Goal: Find specific page/section: Find specific page/section

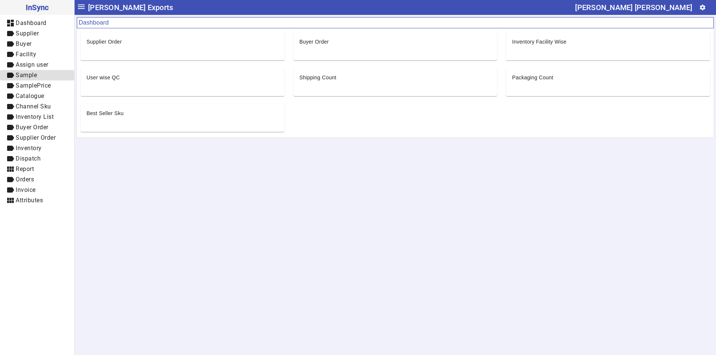
click at [29, 74] on span "Sample" at bounding box center [26, 75] width 21 height 7
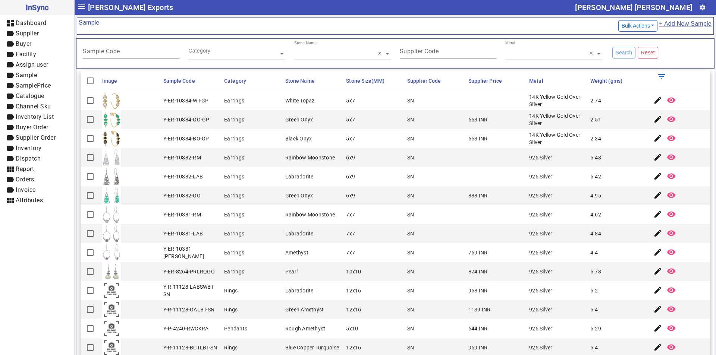
click at [185, 100] on div "Y-ER-10384-WT-GP" at bounding box center [185, 100] width 45 height 7
copy div "Y-ER-10384-WT-GP"
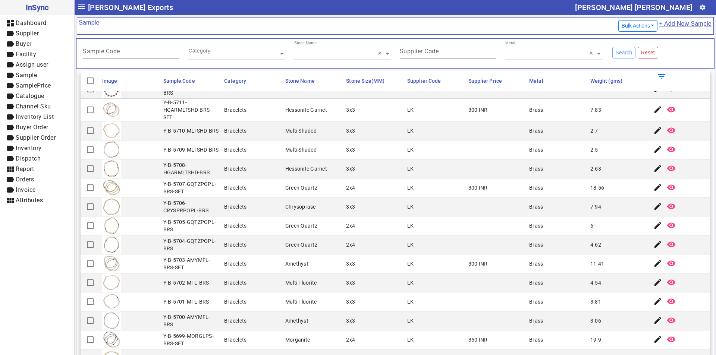
scroll to position [641, 0]
